Goal: Task Accomplishment & Management: Use online tool/utility

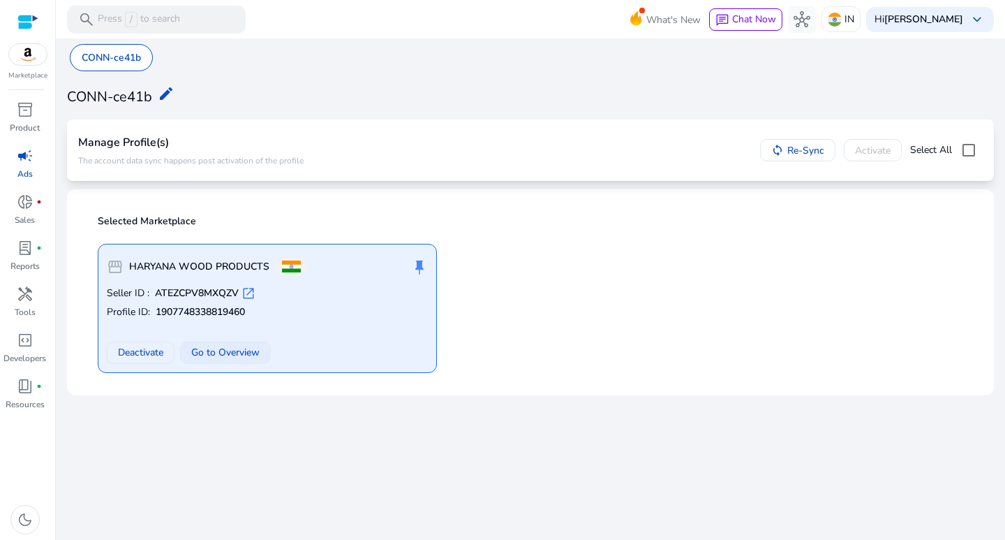
click at [212, 348] on span "Go to Overview" at bounding box center [225, 352] width 68 height 15
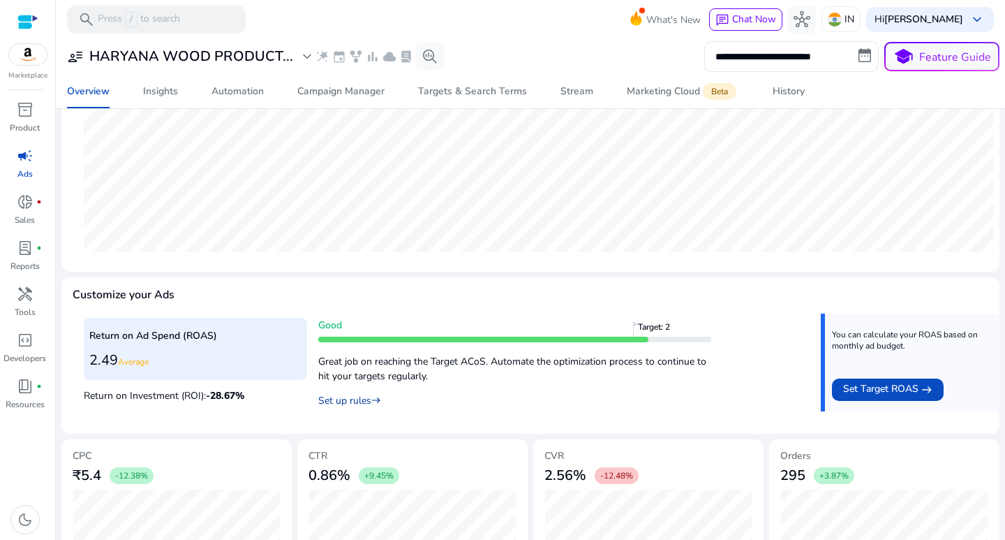
click at [351, 399] on link "Set up rules east" at bounding box center [349, 400] width 63 height 13
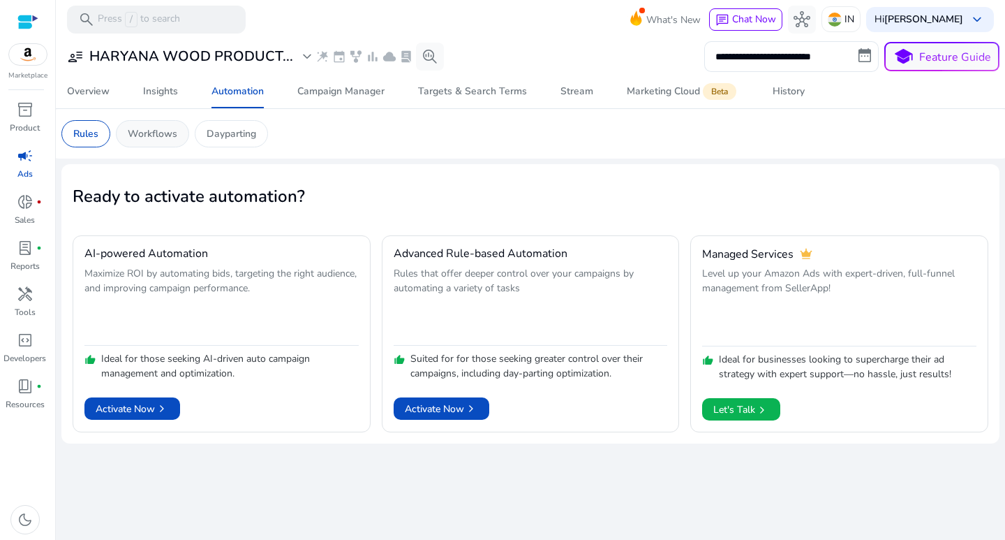
click at [155, 131] on p "Workflows" at bounding box center [153, 133] width 50 height 15
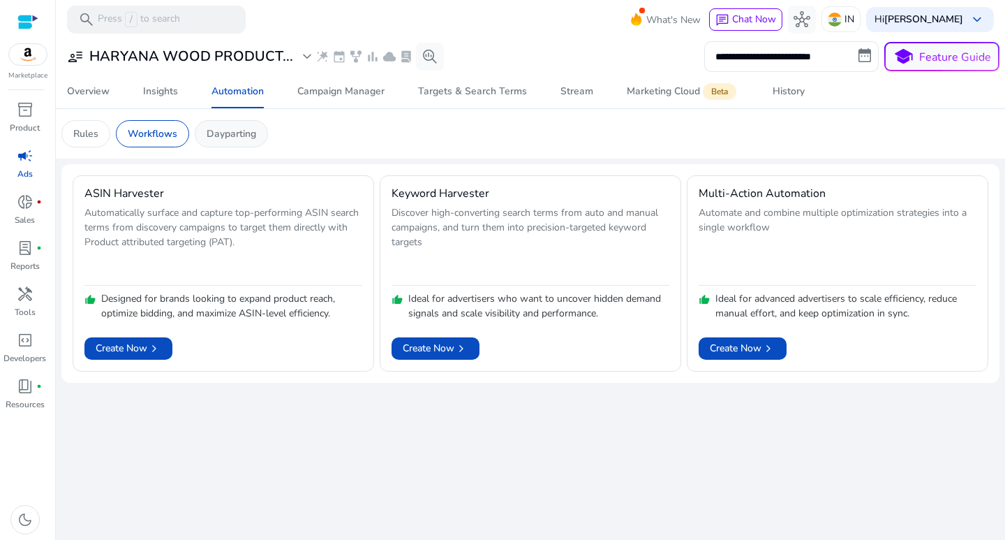
click at [246, 139] on p "Dayparting" at bounding box center [232, 133] width 50 height 15
